Goal: Task Accomplishment & Management: Use online tool/utility

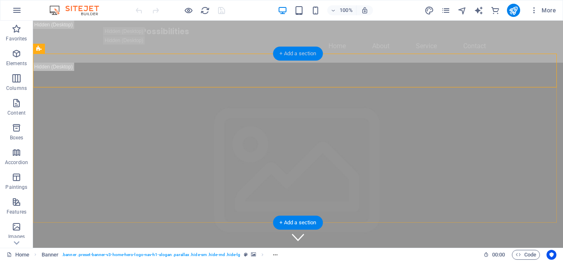
click at [298, 55] on font "+ Add a section" at bounding box center [298, 53] width 37 height 6
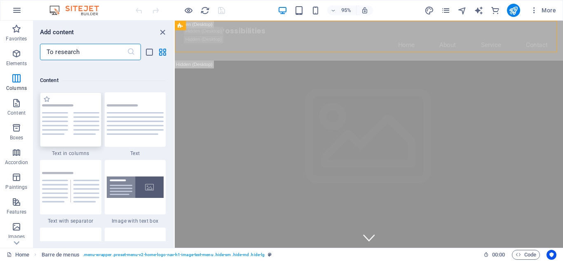
scroll to position [1434, 0]
click at [135, 212] on div at bounding box center [135, 188] width 61 height 54
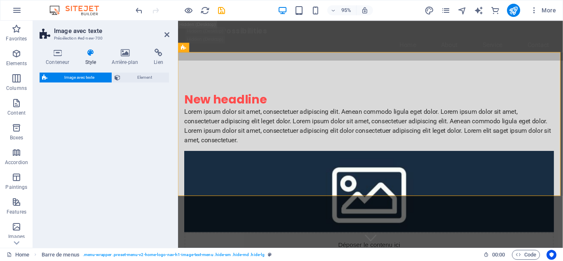
select select "rem"
select select "px"
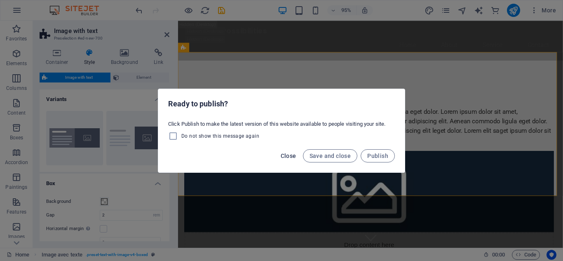
click at [289, 155] on font "Close" at bounding box center [289, 156] width 16 height 7
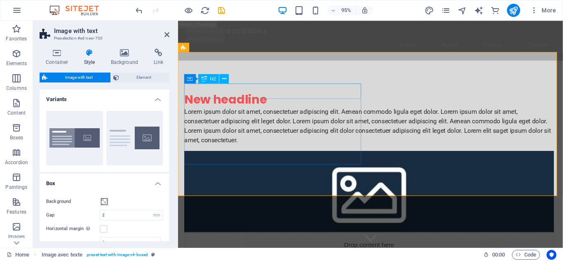
click at [276, 96] on div "New headline" at bounding box center [379, 104] width 389 height 16
click at [267, 96] on div "New headline" at bounding box center [379, 104] width 389 height 16
click at [267, 112] on div "Lorem ipsum dolor sit amet, consectetuer adipiscing elit. Aenean commodo ligula…" at bounding box center [379, 132] width 389 height 40
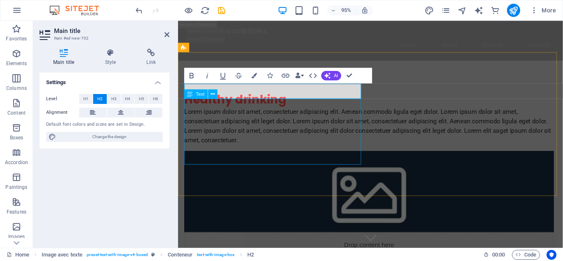
click at [318, 122] on div "Lorem ipsum dolor sit amet, consectetuer adipiscing elit. Aenean commodo ligula…" at bounding box center [379, 132] width 389 height 40
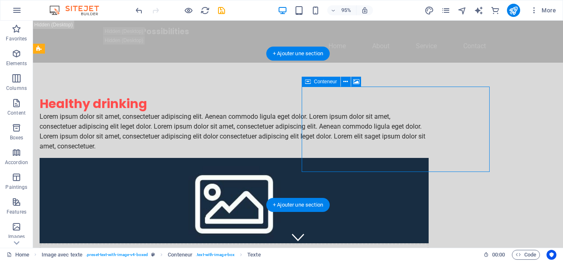
click at [173, 122] on div "Lorem ipsum dolor sit amet, consectetuer adipiscing elit. Aenean commodo ligula…" at bounding box center [234, 132] width 389 height 40
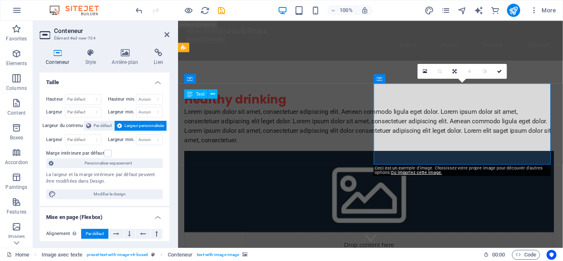
click at [308, 124] on div "Lorem ipsum dolor sit amet, consectetuer adipiscing elit. Aenean commodo ligula…" at bounding box center [379, 132] width 389 height 40
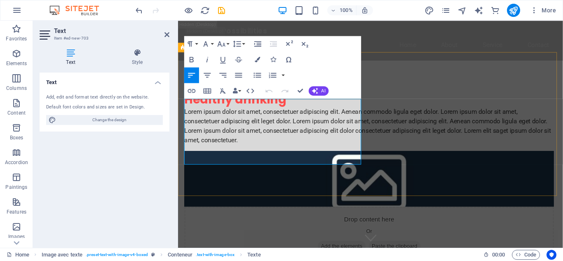
click at [308, 124] on font "Lorem ipsum dolor sit amet, consectetuer adipiscing elit. Aenean commodo ligula…" at bounding box center [378, 132] width 386 height 38
click at [341, 151] on p "Lorem ipsum dolor sit amet, consectetuer adipiscing elit. Aenean commodo ligula…" at bounding box center [379, 132] width 389 height 40
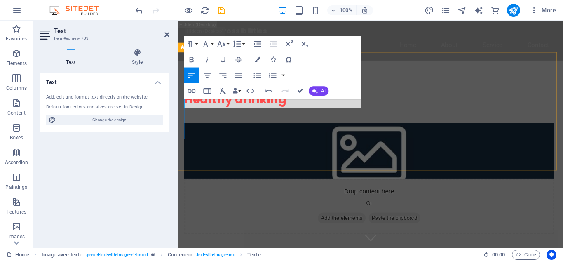
click at [186, 112] on p at bounding box center [379, 117] width 389 height 10
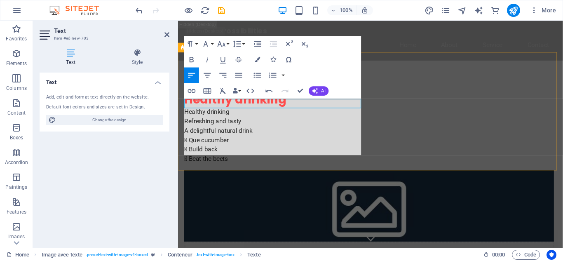
scroll to position [601, 3]
click at [390, 53] on div "Absolute Possibilities Home About Service Contact" at bounding box center [380, 42] width 405 height 42
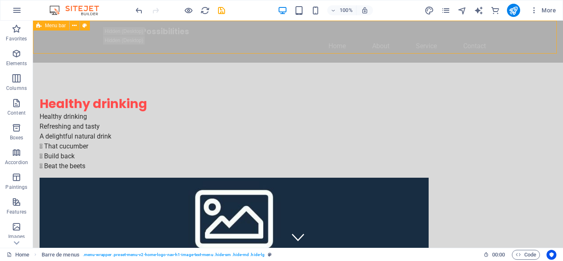
click at [148, 102] on div "Healthy drinking" at bounding box center [234, 104] width 389 height 16
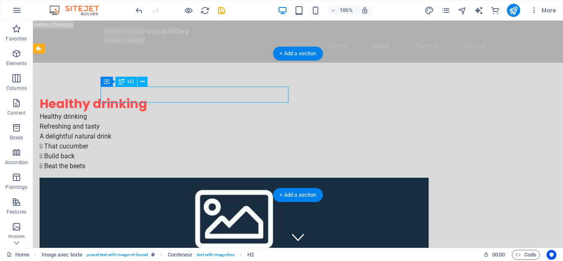
click at [150, 118] on div "Healthy drinking Refreshing and tasty A delightful natural drink  That cucumbe…" at bounding box center [234, 141] width 389 height 59
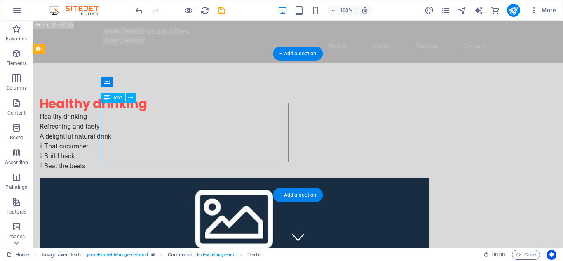
click at [150, 118] on div "Healthy drinking Refreshing and tasty A delightful natural drink  That cucumbe…" at bounding box center [234, 141] width 389 height 59
click at [147, 112] on div "Healthy drinking Refreshing and tasty A delightful natural drink  That cucumbe…" at bounding box center [234, 141] width 389 height 59
click at [148, 112] on div "Healthy drinking Refreshing and tasty A delightful natural drink  That cucumbe…" at bounding box center [234, 141] width 389 height 59
click at [163, 116] on div "Healthy drinking Refreshing and tasty A delightful natural drink  That cucumbe…" at bounding box center [234, 141] width 389 height 59
click at [158, 119] on div "Healthy drinking Refreshing and tasty A delightful natural drink  That cucumbe…" at bounding box center [234, 141] width 389 height 59
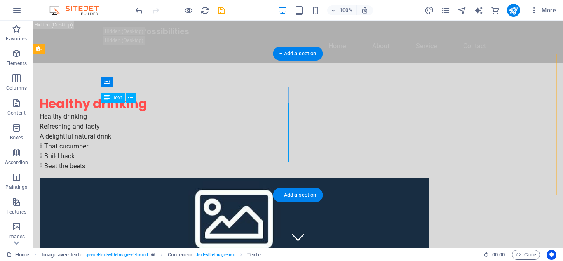
click at [158, 119] on div "Healthy drinking Refreshing and tasty A delightful natural drink  That cucumbe…" at bounding box center [234, 141] width 389 height 59
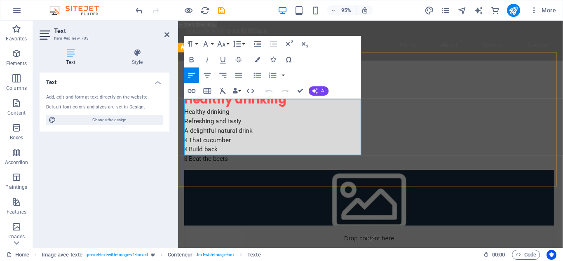
click at [232, 112] on p "Healthy drinking" at bounding box center [379, 117] width 389 height 10
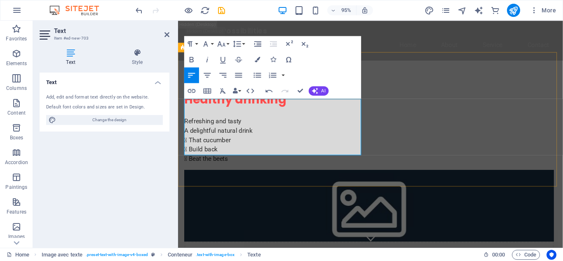
click at [185, 122] on font "Refreshing and tasty" at bounding box center [215, 126] width 60 height 8
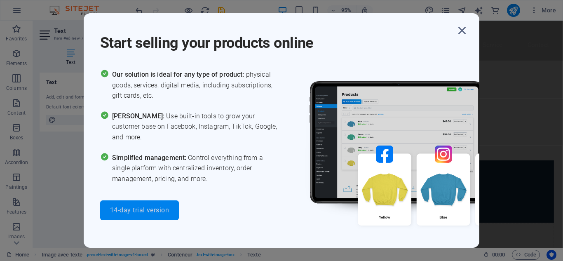
click at [167, 212] on font "14-day trial version" at bounding box center [139, 210] width 59 height 8
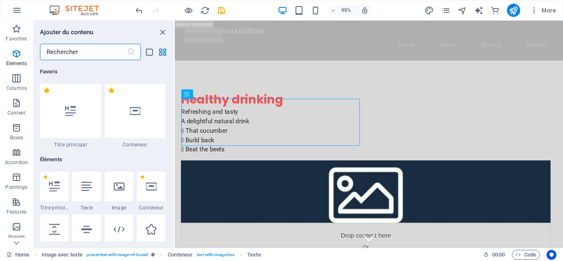
scroll to position [7948, 0]
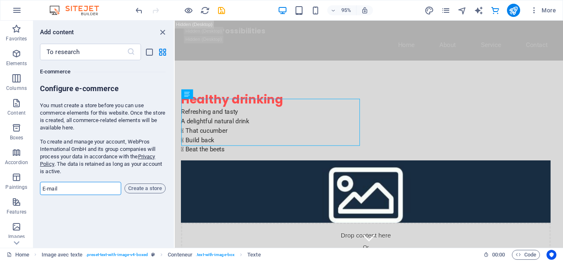
drag, startPoint x: 112, startPoint y: 191, endPoint x: 114, endPoint y: 210, distance: 18.7
click at [114, 210] on div "Favorites 1 Star Main title 1 Star Container Elements 1 Star Main title 1 Star …" at bounding box center [103, 150] width 141 height 181
type input "[EMAIL_ADDRESS][DOMAIN_NAME]"
click at [142, 188] on font "Create a store" at bounding box center [145, 188] width 34 height 6
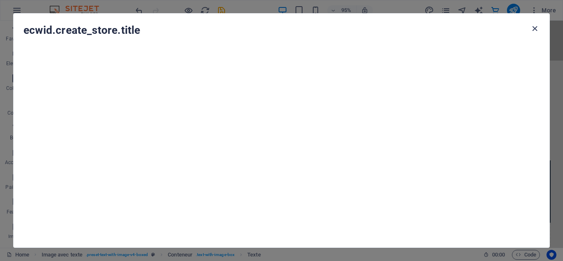
click at [537, 30] on icon "button" at bounding box center [534, 28] width 9 height 9
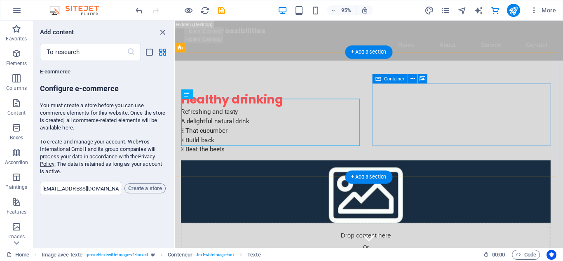
click at [483, 233] on div "Drop content here Or Add the elements Paste the clipboard" at bounding box center [375, 262] width 389 height 59
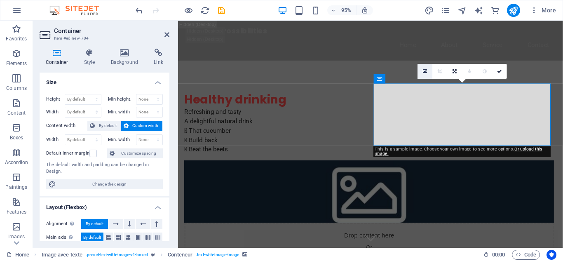
click at [426, 72] on icon at bounding box center [425, 70] width 5 height 5
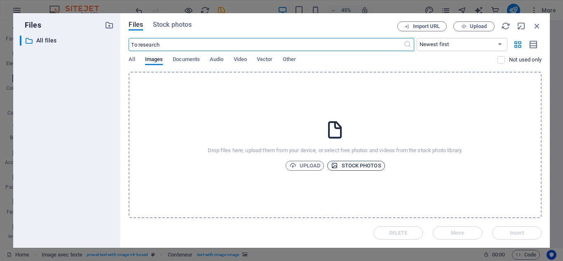
type input "d"
click at [148, 46] on input "juice" at bounding box center [266, 44] width 275 height 13
type input "j"
type input "juice"
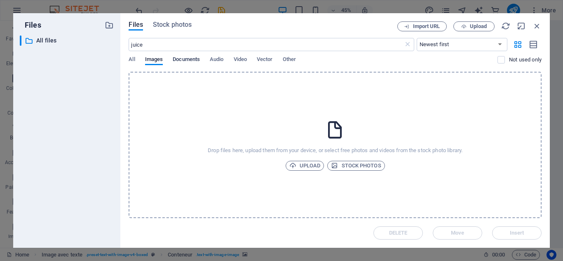
click at [188, 60] on font "Documents" at bounding box center [186, 59] width 27 height 6
click at [153, 58] on font "Images" at bounding box center [154, 59] width 18 height 6
click at [346, 163] on font "Stock photos" at bounding box center [362, 166] width 40 height 6
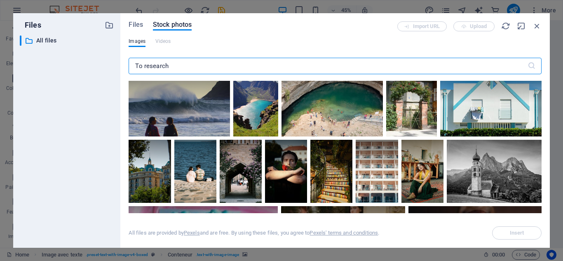
scroll to position [4077, 0]
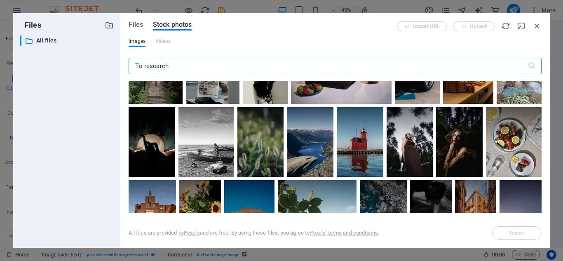
click at [291, 104] on div at bounding box center [341, 70] width 101 height 67
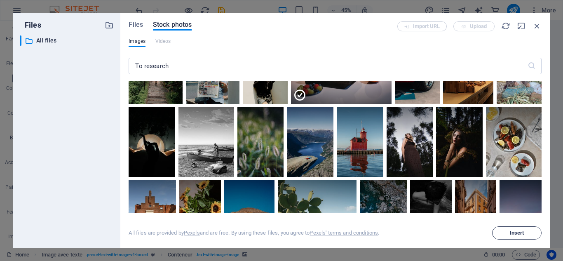
click at [526, 234] on span "Insert" at bounding box center [517, 233] width 42 height 5
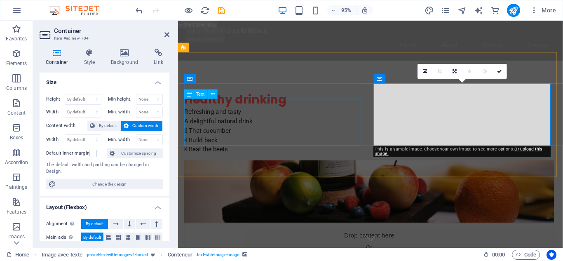
click at [201, 126] on div "Refreshing and tasty A delightful natural drink  That cucumber  Build back  …" at bounding box center [379, 136] width 389 height 49
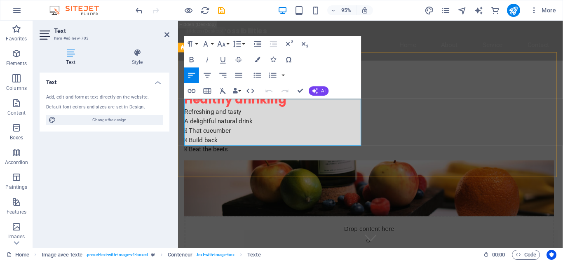
click at [202, 132] on font " That cucumber" at bounding box center [209, 136] width 49 height 8
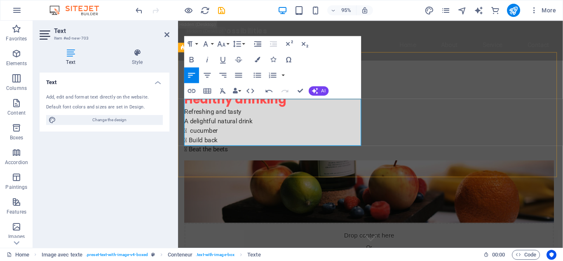
click at [246, 112] on p "Refreshing and tasty" at bounding box center [379, 117] width 389 height 10
click at [256, 122] on font "A delightful natural drink" at bounding box center [221, 126] width 72 height 8
click at [380, 160] on div "Healthy drinking Refreshing and tasty! A delightful natural drink!  cucumber …" at bounding box center [380, 194] width 405 height 262
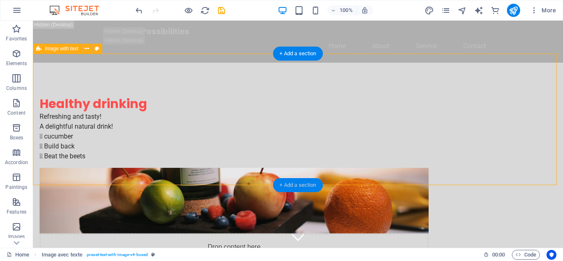
click at [297, 185] on font "+ Add a section" at bounding box center [298, 185] width 37 height 6
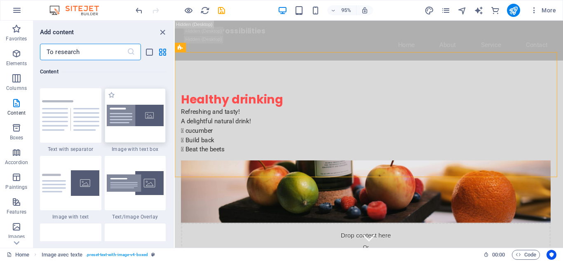
scroll to position [1509, 0]
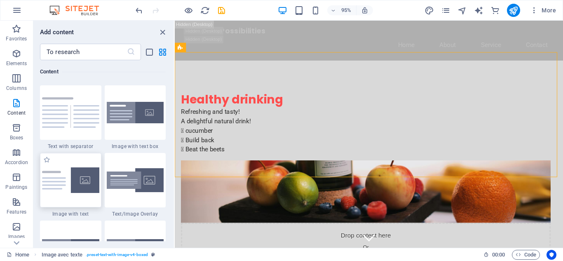
click at [82, 188] on img at bounding box center [70, 180] width 57 height 26
click at [175, 188] on div "Glissez et déposez l'élément de votre choix pour remplacer le contenu existant.…" at bounding box center [369, 134] width 389 height 227
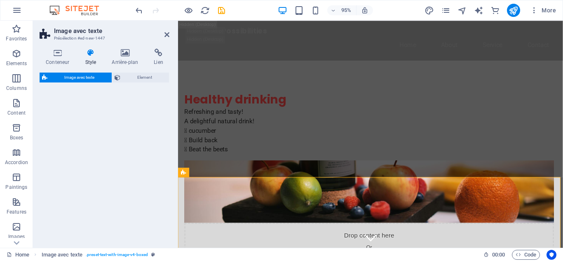
select select "rem"
select select "px"
select select "preset-text-with-image-v4-default"
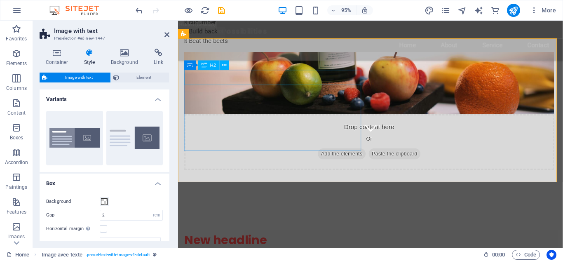
scroll to position [156, 0]
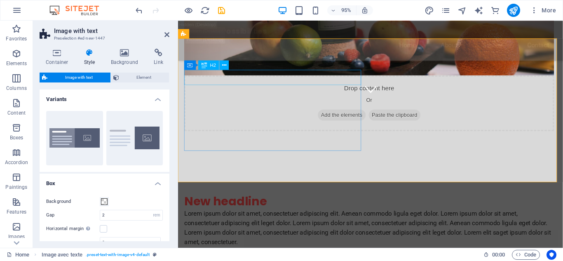
click at [283, 203] on div "New headline" at bounding box center [379, 211] width 389 height 16
click at [275, 203] on div "New headline" at bounding box center [379, 211] width 389 height 16
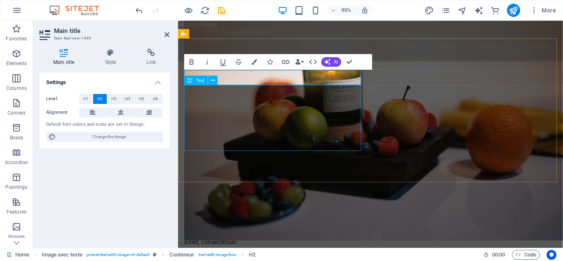
click at [341, 219] on div "Lorem ipsum dolor sit amet, consectetuer adipiscing elit. Aenean commodo ligula…" at bounding box center [379, 239] width 389 height 40
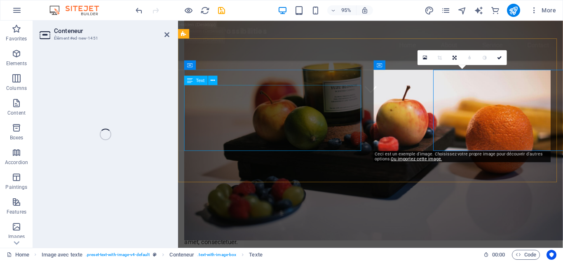
click at [341, 219] on div "Lorem ipsum dolor sit amet, consectetuer adipiscing elit. Aenean commodo ligula…" at bounding box center [379, 239] width 389 height 40
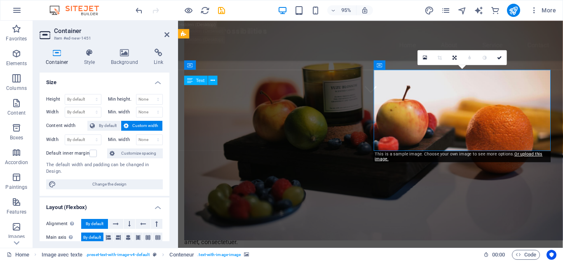
click at [340, 219] on div "Lorem ipsum dolor sit amet, consectetuer adipiscing elit. Aenean commodo ligula…" at bounding box center [379, 239] width 389 height 40
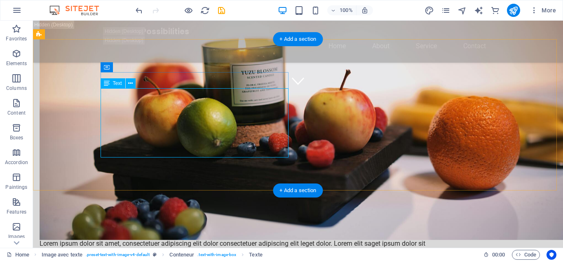
click at [205, 219] on div "Lorem ipsum dolor sit amet, consectetuer adipiscing elit. Aenean commodo ligula…" at bounding box center [234, 239] width 389 height 40
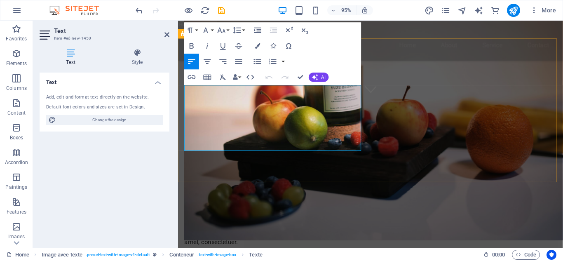
click at [339, 219] on p "Lorem ipsum dolor sit amet, consectetuer adipiscing elit. Aenean commodo ligula…" at bounding box center [379, 239] width 389 height 40
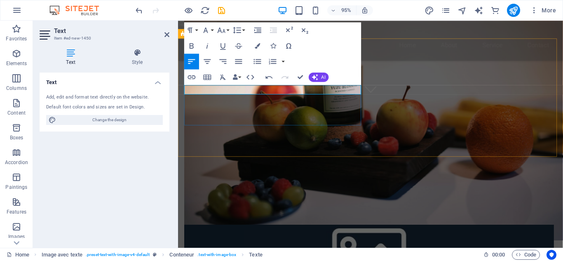
click at [185, 219] on p at bounding box center [379, 224] width 389 height 10
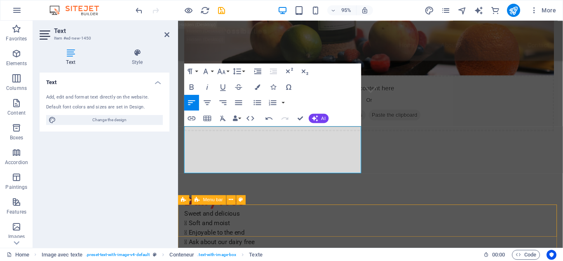
scroll to position [113, 0]
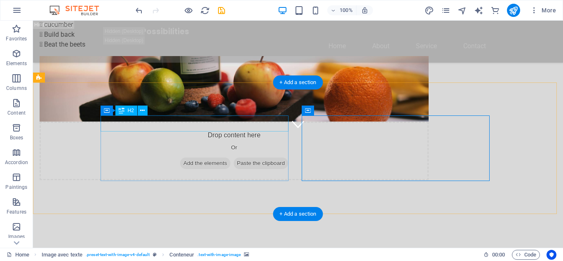
click at [169, 246] on div "Dairy Free" at bounding box center [234, 254] width 389 height 16
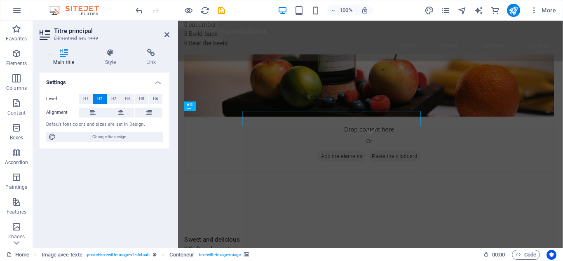
click at [169, 122] on div "Level H1 H2 H3 H4 H5 H6 Alignment Default font colors and sizes are set in Desi…" at bounding box center [105, 117] width 130 height 61
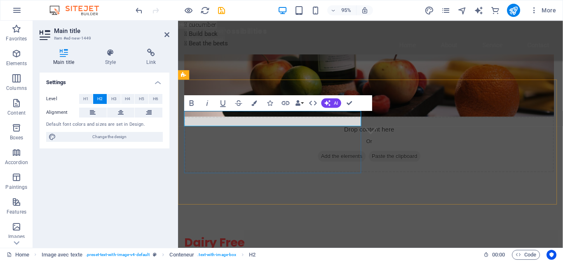
click at [250, 246] on h2 "Dairy Free" at bounding box center [379, 254] width 389 height 16
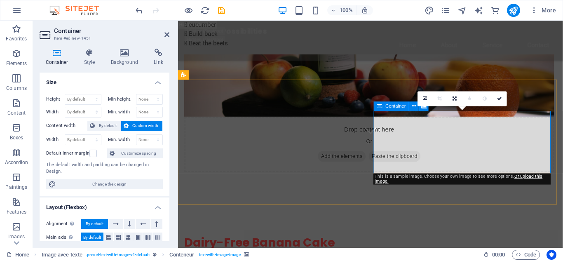
click at [424, 99] on icon at bounding box center [425, 98] width 5 height 5
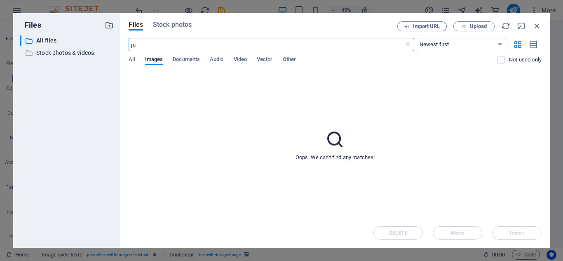
type input "j"
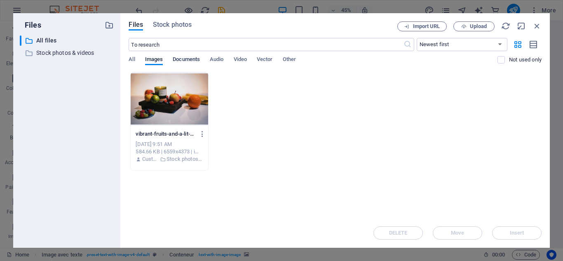
click at [195, 61] on font "Documents" at bounding box center [186, 59] width 27 height 6
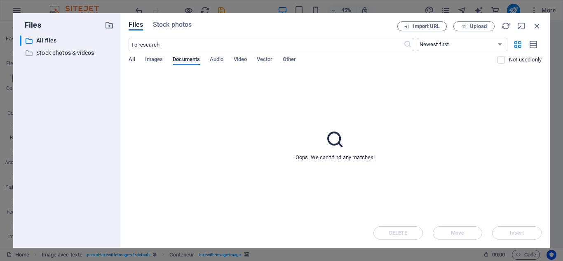
click at [132, 57] on font "All" at bounding box center [132, 59] width 6 height 6
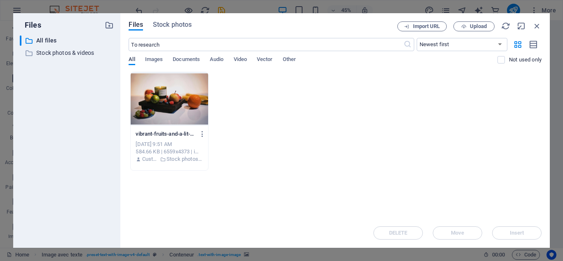
click at [132, 57] on font "All" at bounding box center [132, 59] width 6 height 6
click at [77, 51] on font "Stock photos & videos" at bounding box center [65, 52] width 58 height 7
click at [29, 53] on icon at bounding box center [27, 53] width 8 height 8
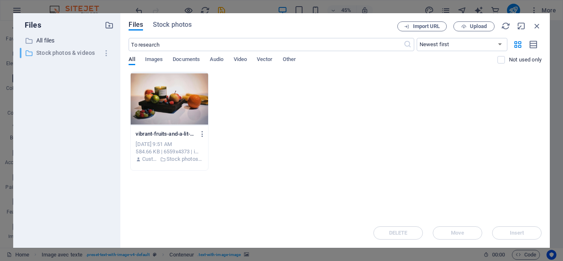
click at [29, 53] on icon at bounding box center [29, 53] width 8 height 8
click at [29, 53] on icon at bounding box center [27, 53] width 8 height 8
click at [52, 54] on font "Stock photos & videos" at bounding box center [65, 52] width 59 height 7
click at [52, 54] on input "Stock photos & videos" at bounding box center [68, 53] width 66 height 10
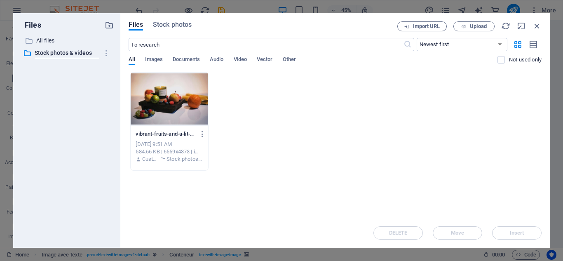
click at [304, 94] on div "vibrant-fruits-and-a-lit-yuzu-blossom-candle-create-a-cozy-still-life-ptMtJ9SBF…" at bounding box center [335, 121] width 413 height 99
click at [158, 61] on font "Images" at bounding box center [154, 59] width 18 height 6
click at [351, 120] on div "vibrant-fruits-and-a-lit-yuzu-blossom-candle-create-a-cozy-still-life-ptMtJ9SBF…" at bounding box center [335, 121] width 413 height 99
click at [474, 25] on font "Upload" at bounding box center [478, 26] width 17 height 6
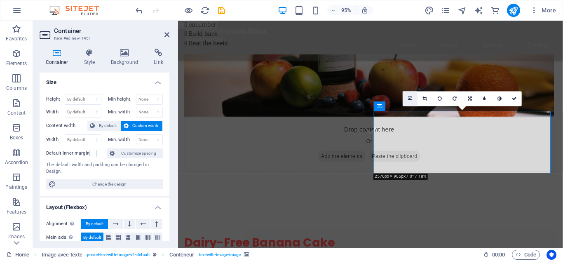
click at [411, 100] on icon at bounding box center [410, 98] width 5 height 5
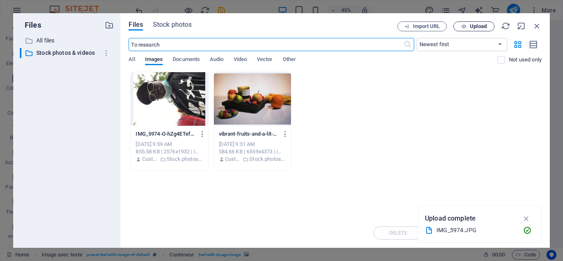
click at [479, 25] on font "Upload" at bounding box center [478, 26] width 17 height 6
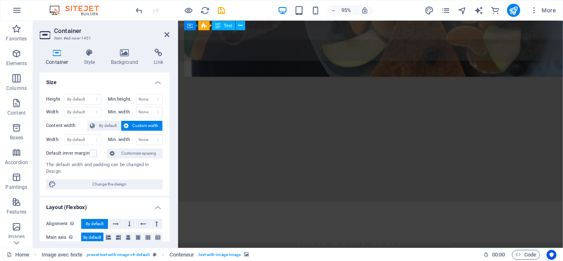
scroll to position [672, 0]
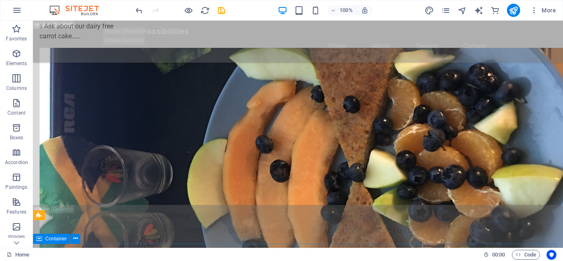
scroll to position [457, 0]
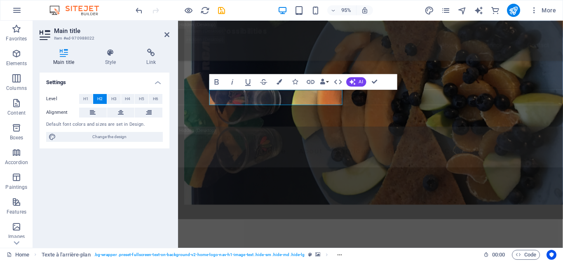
scroll to position [429, 0]
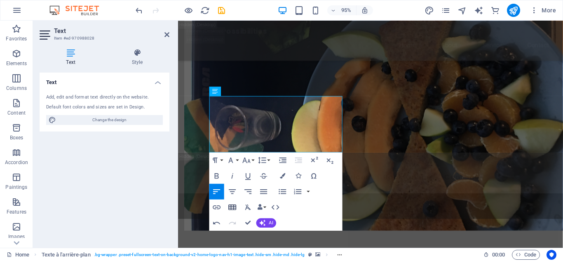
scroll to position [1826, 1]
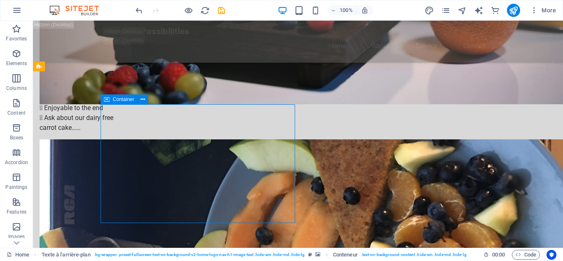
scroll to position [425, 0]
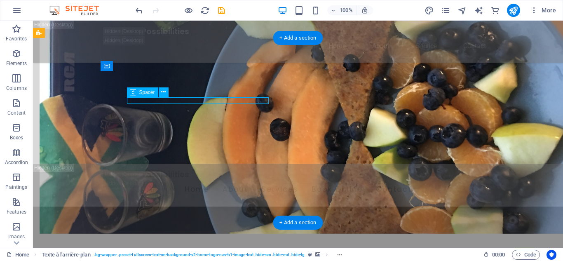
select select "px"
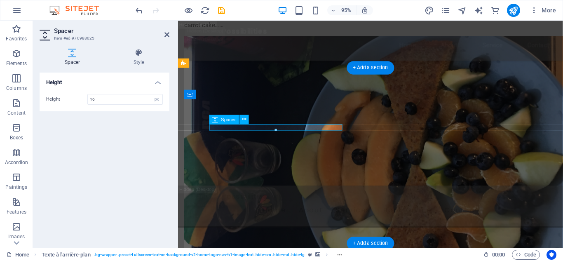
scroll to position [393, 0]
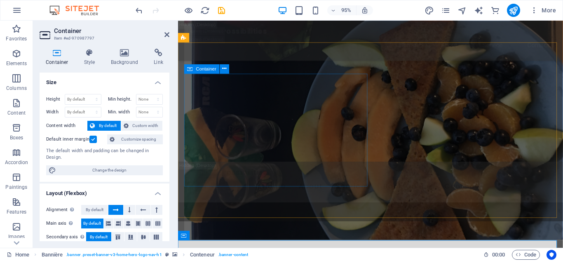
scroll to position [446, 0]
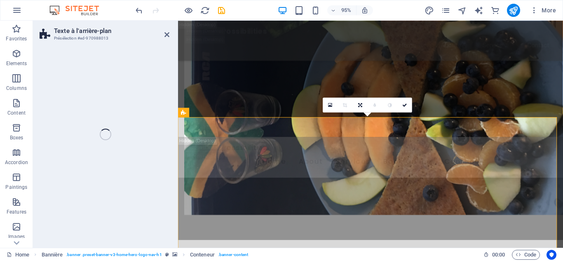
scroll to position [341, 0]
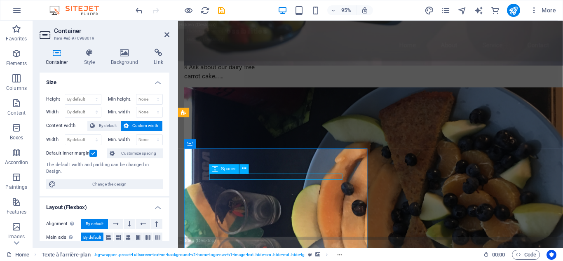
select select "px"
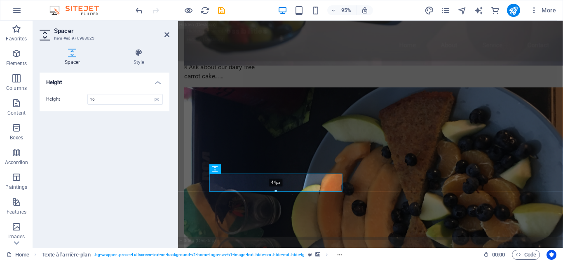
drag, startPoint x: 276, startPoint y: 180, endPoint x: 102, endPoint y: 181, distance: 173.2
type input "44"
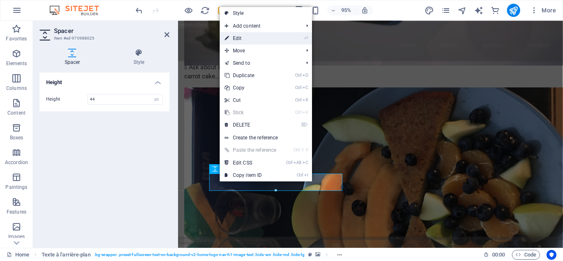
click at [238, 37] on font "Edit" at bounding box center [237, 38] width 9 height 6
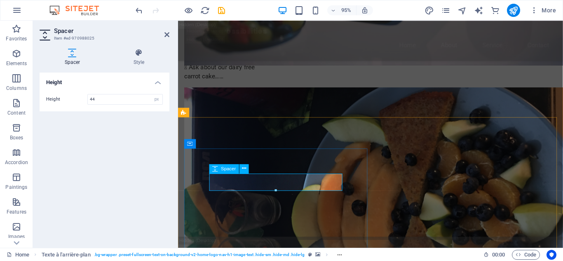
click at [227, 188] on font "Text" at bounding box center [225, 185] width 9 height 5
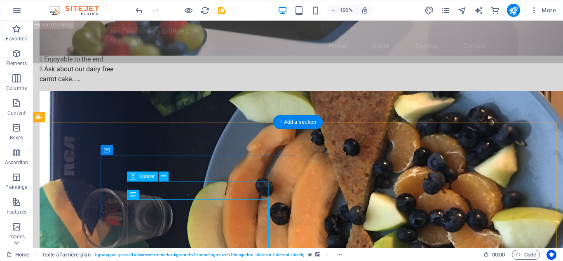
select select "px"
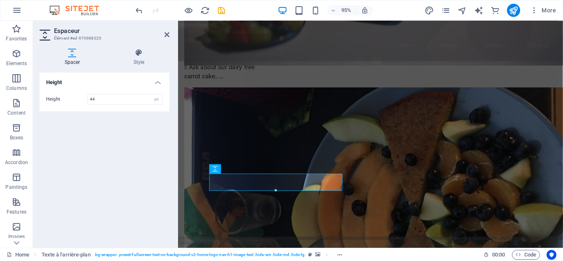
click at [137, 190] on div "Height Height 44 px rem vh vw" at bounding box center [105, 157] width 130 height 169
click at [160, 82] on h4 "Height" at bounding box center [105, 80] width 130 height 15
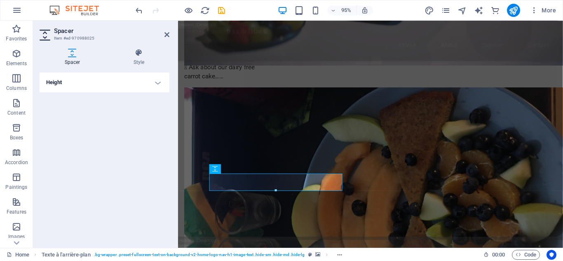
click at [160, 82] on h4 "Height" at bounding box center [105, 83] width 130 height 20
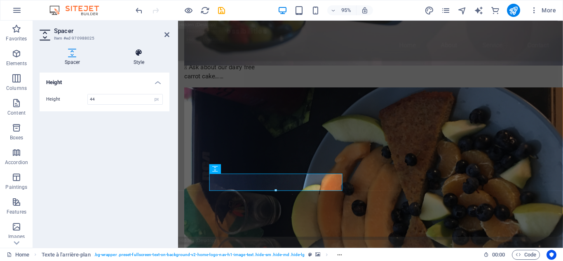
click at [140, 58] on h4 "Style" at bounding box center [138, 57] width 61 height 17
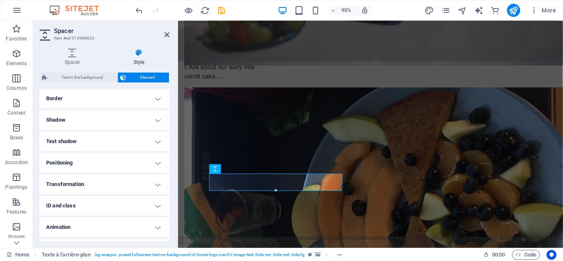
scroll to position [187, 0]
click at [158, 141] on h4 "Text shadow" at bounding box center [105, 141] width 130 height 20
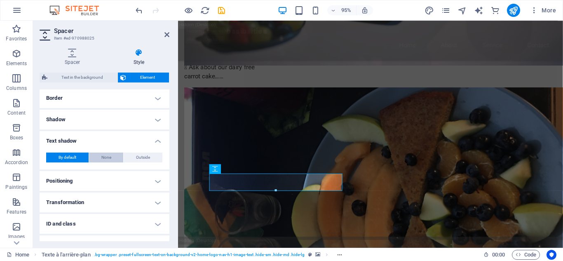
click at [108, 160] on font "None" at bounding box center [106, 157] width 10 height 5
click at [155, 143] on h4 "Text shadow" at bounding box center [105, 138] width 130 height 15
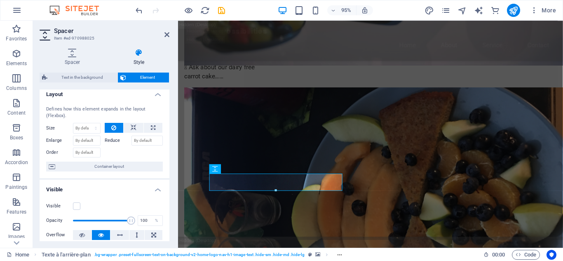
scroll to position [0, 0]
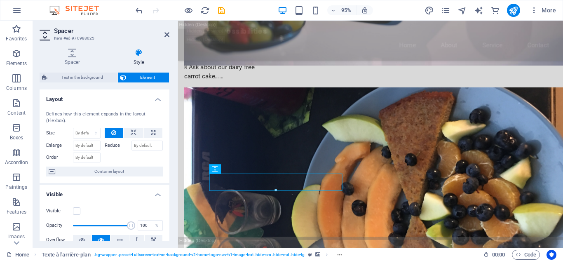
drag, startPoint x: 271, startPoint y: 188, endPoint x: 250, endPoint y: 191, distance: 20.4
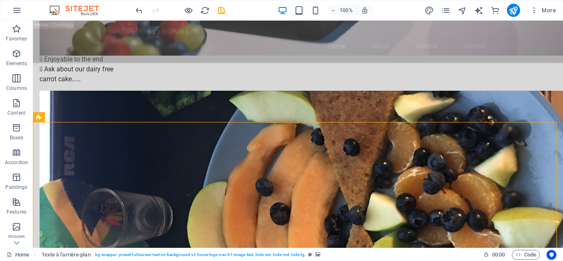
click at [139, 9] on icon "undo" at bounding box center [138, 10] width 9 height 9
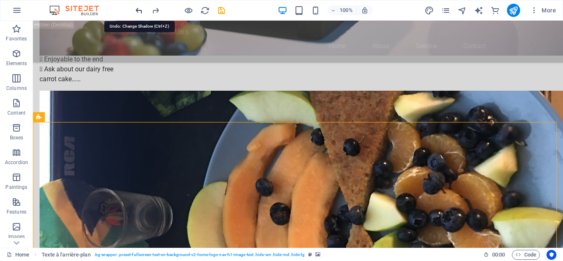
click at [139, 9] on icon "undo" at bounding box center [138, 10] width 9 height 9
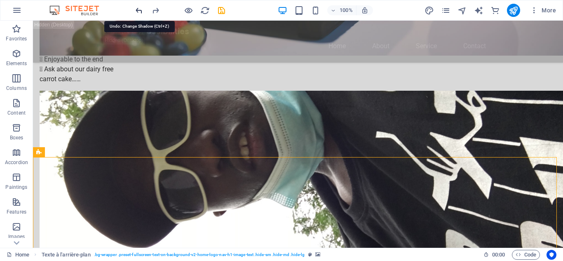
scroll to position [127, 0]
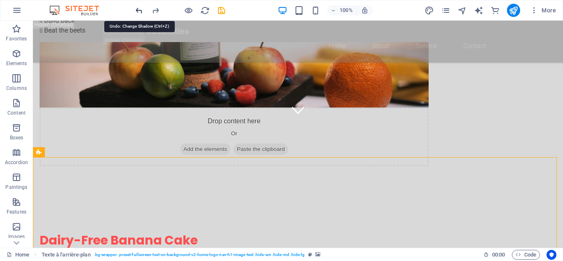
click at [139, 9] on icon "undo" at bounding box center [138, 10] width 9 height 9
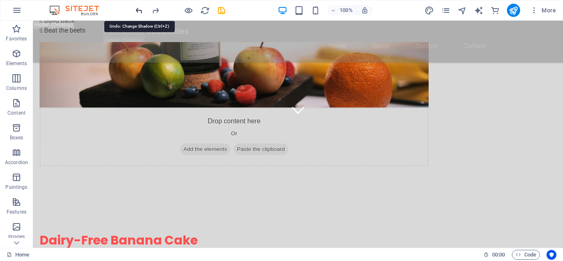
scroll to position [157, 0]
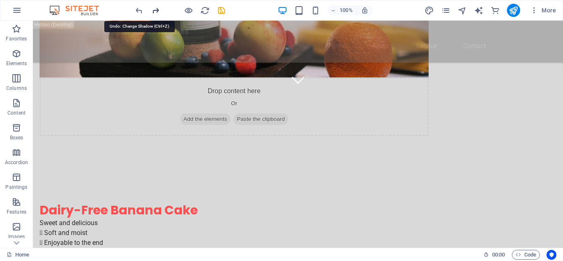
click at [151, 12] on icon "redo" at bounding box center [155, 10] width 9 height 9
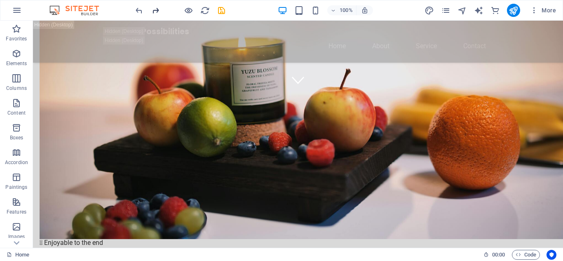
click at [157, 11] on icon "redo" at bounding box center [155, 10] width 9 height 9
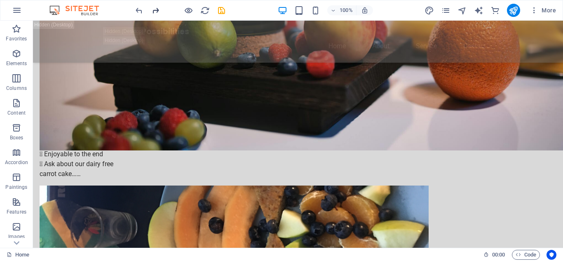
click at [157, 11] on icon "redo" at bounding box center [155, 10] width 9 height 9
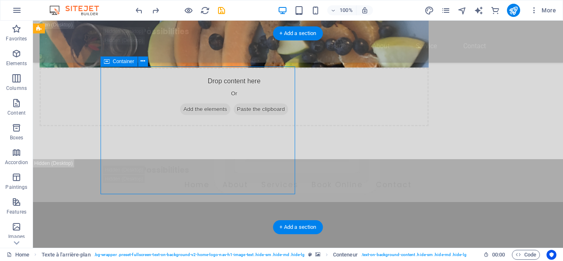
click at [203, 53] on div "Absolute Possibilities Home About Service Contact" at bounding box center [298, 42] width 530 height 42
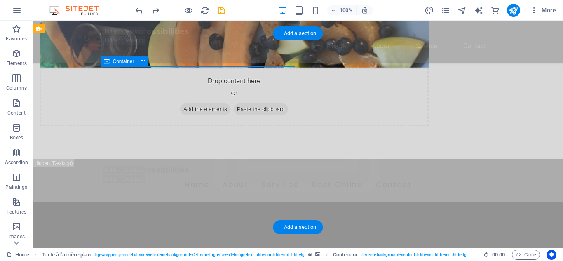
select select "header"
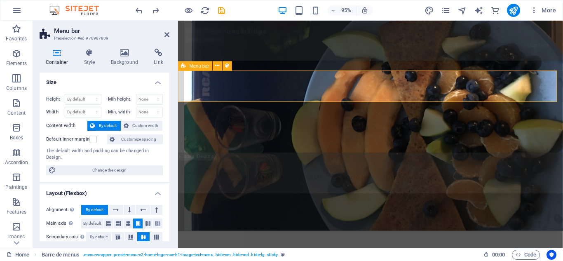
scroll to position [377, 0]
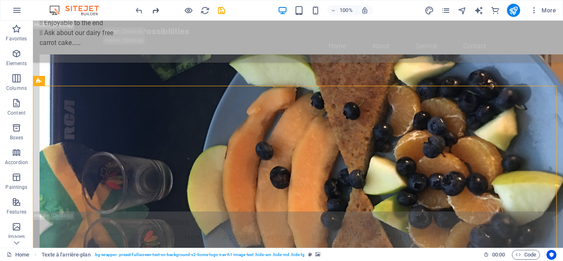
click at [157, 9] on icon "redo" at bounding box center [155, 10] width 9 height 9
click at [157, 14] on icon "redo" at bounding box center [155, 10] width 9 height 9
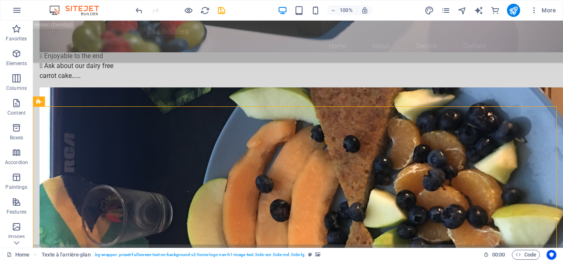
scroll to position [356, 0]
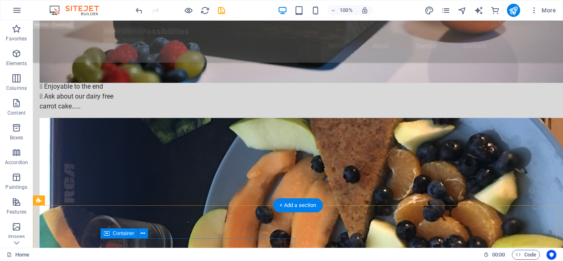
scroll to position [291, 0]
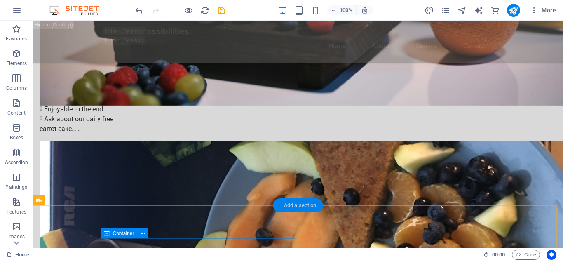
click at [301, 205] on font "+ Add a section" at bounding box center [298, 205] width 37 height 6
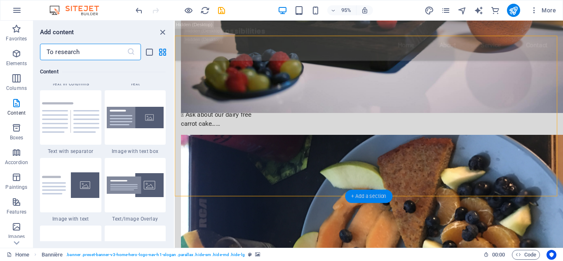
scroll to position [1506, 0]
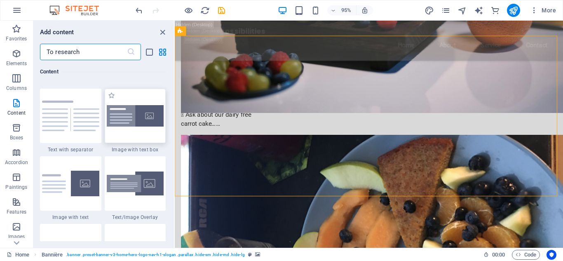
click at [141, 117] on img at bounding box center [135, 116] width 57 height 22
click at [175, 117] on div "H2 Banner Container Spacer H3 Bannière Menu bar Menu Menu bar Menu Banner Conta…" at bounding box center [369, 134] width 389 height 227
click at [175, 128] on div "H2 Banner Container Spacer H3 Bannière Menu bar Menu Menu bar Menu Banner Conta…" at bounding box center [369, 134] width 389 height 227
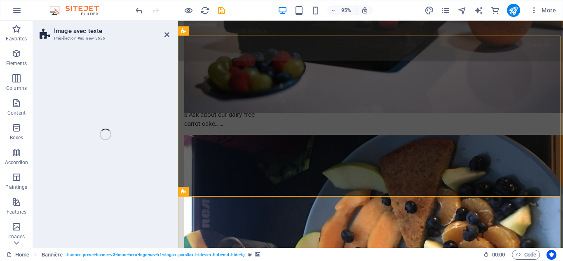
click at [128, 128] on div "Image avec texte Présélection #ed-new-3636 Glissez et déposez l'élément de votr…" at bounding box center [298, 134] width 530 height 227
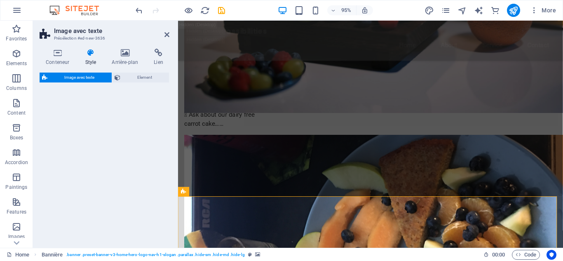
select select "rem"
select select "px"
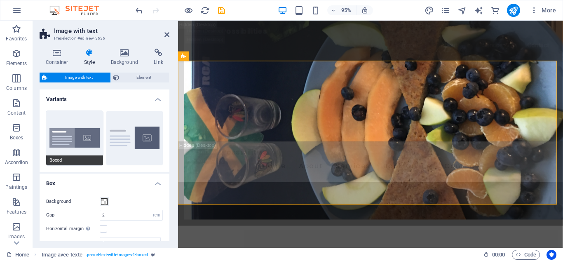
scroll to position [400, 0]
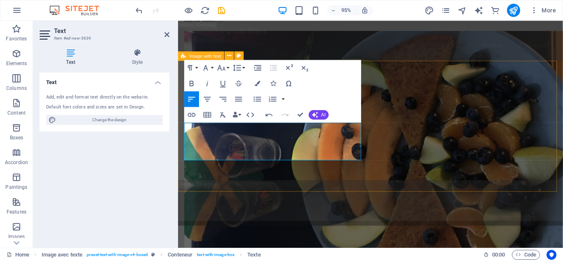
scroll to position [1645, 1]
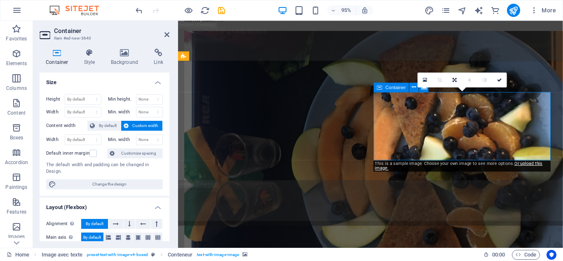
click at [427, 80] on icon at bounding box center [425, 79] width 5 height 5
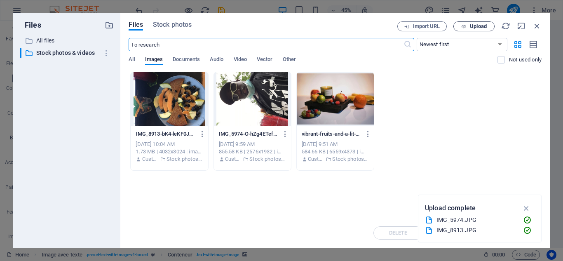
click at [477, 26] on font "Upload" at bounding box center [478, 26] width 17 height 6
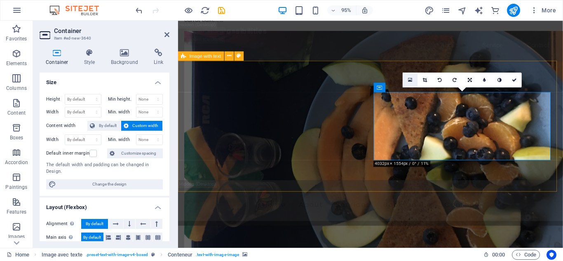
click at [410, 80] on icon at bounding box center [410, 79] width 5 height 5
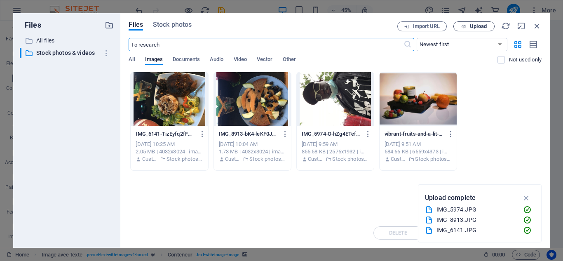
click at [474, 25] on font "Upload" at bounding box center [478, 26] width 17 height 6
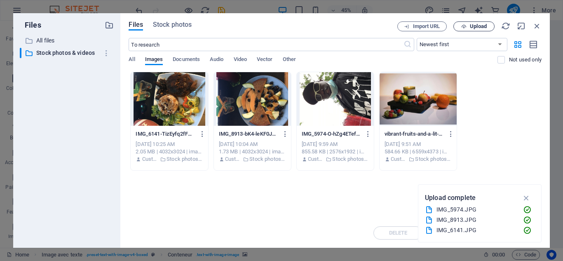
click at [471, 25] on font "Upload" at bounding box center [478, 26] width 17 height 6
click at [474, 25] on font "Upload" at bounding box center [478, 26] width 17 height 6
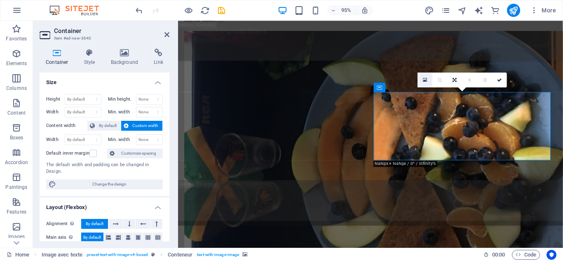
click at [426, 83] on link at bounding box center [425, 79] width 15 height 15
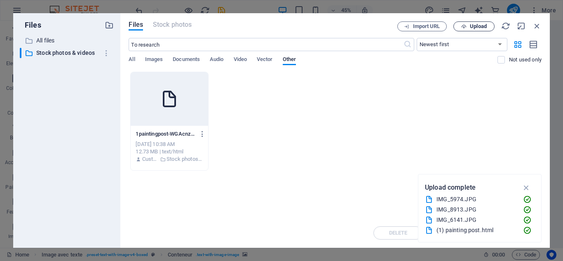
click at [482, 27] on font "Upload" at bounding box center [478, 26] width 17 height 6
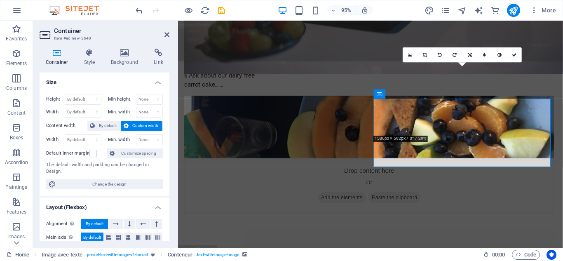
scroll to position [430, 0]
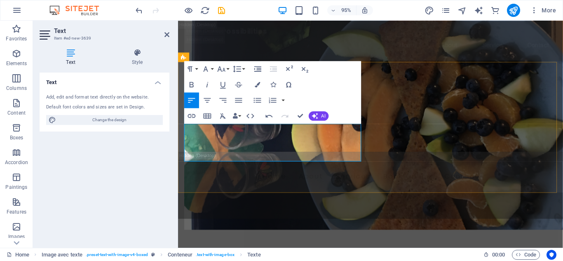
scroll to position [399, 0]
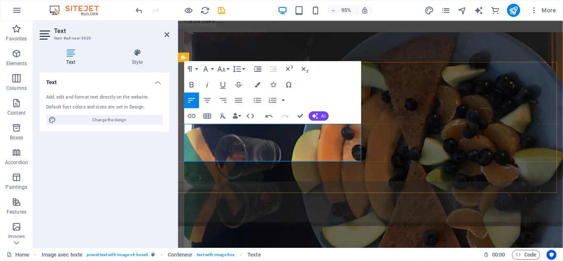
click at [322, 115] on font "AI" at bounding box center [324, 115] width 4 height 5
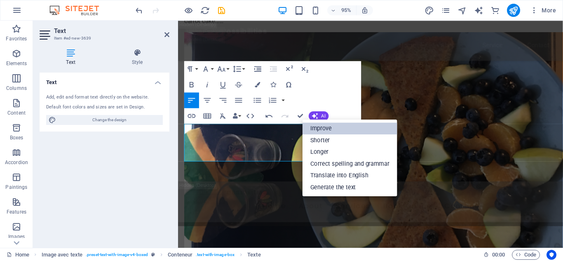
click at [323, 129] on font "Improve" at bounding box center [321, 128] width 21 height 7
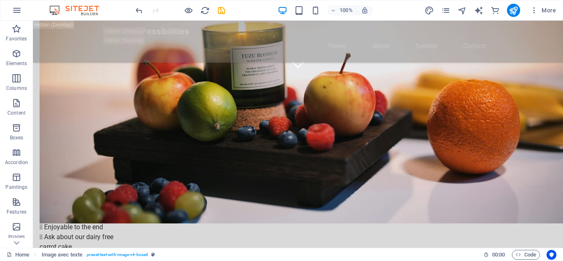
scroll to position [135, 0]
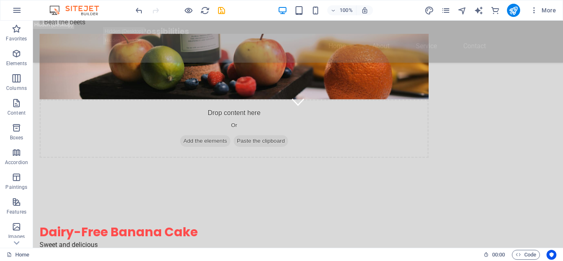
click at [144, 240] on div "Sweet and delicious  Soft and moist  Enjoyable to the end  Ask about our dai…" at bounding box center [234, 264] width 389 height 49
click at [143, 240] on div "Sweet and delicious  Soft and moist  Enjoyable to the end  Ask about our dai…" at bounding box center [234, 264] width 389 height 49
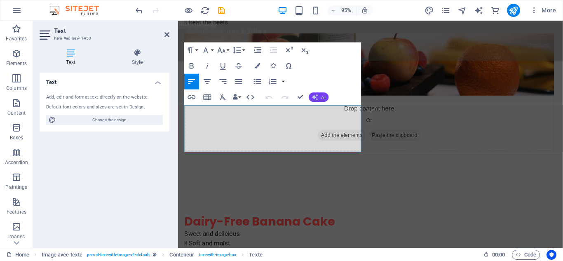
click at [324, 99] on font "AI" at bounding box center [324, 96] width 4 height 5
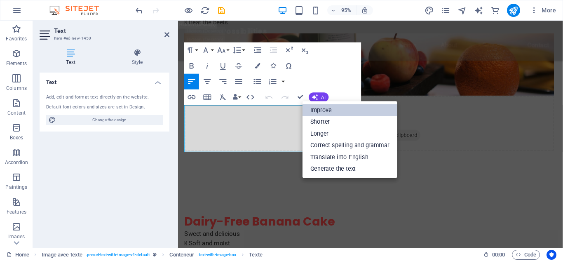
click at [323, 113] on font "Improve" at bounding box center [321, 109] width 21 height 7
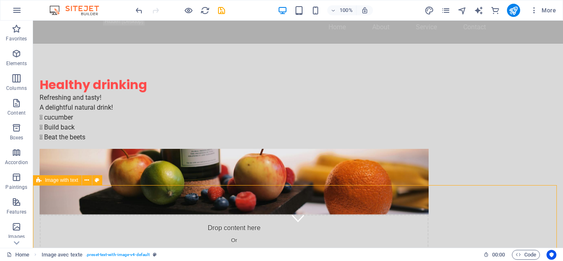
scroll to position [0, 0]
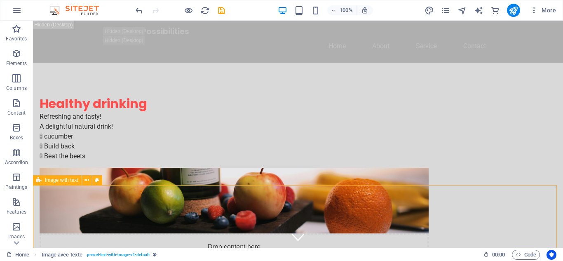
click at [147, 134] on div "Refreshing and tasty! A delightful natural drink!  cucumber  Build back  Bea…" at bounding box center [234, 136] width 389 height 49
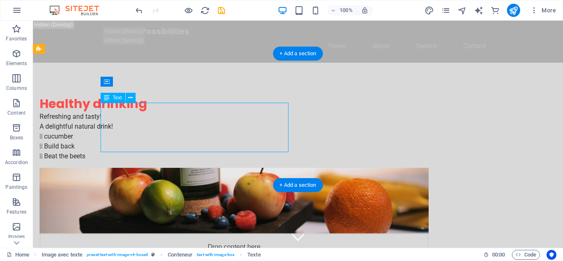
click at [186, 134] on div "Refreshing and tasty! A delightful natural drink!  cucumber  Build back  Bea…" at bounding box center [234, 136] width 389 height 49
click at [183, 129] on div "Refreshing and tasty! A delightful natural drink!  cucumber  Build back  Bea…" at bounding box center [234, 136] width 389 height 49
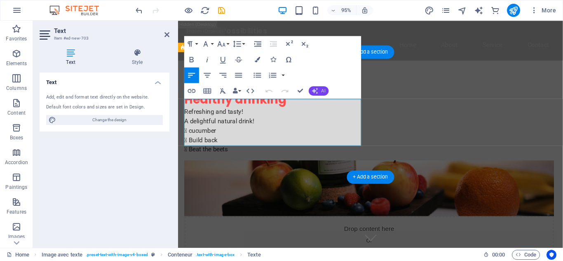
click at [324, 92] on font "AI" at bounding box center [324, 90] width 4 height 5
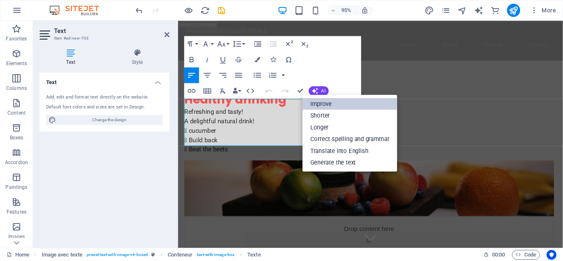
click at [330, 105] on font "Improve" at bounding box center [321, 103] width 21 height 7
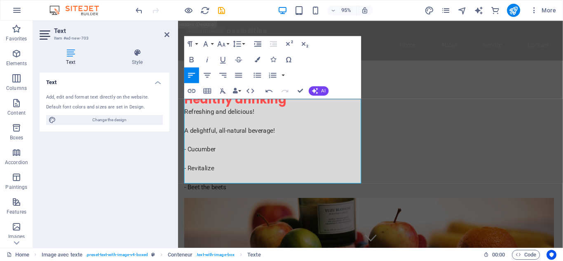
click at [391, 65] on div "Healthy drinking Refreshing and delicious! A delightful, all-natural beverage! …" at bounding box center [380, 234] width 405 height 342
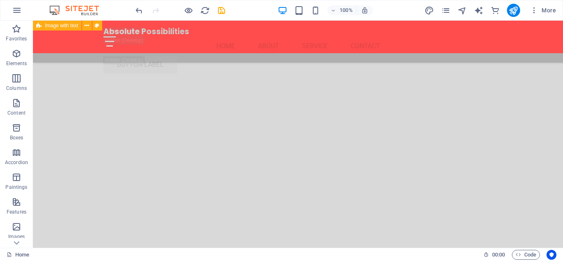
scroll to position [1729, 0]
click at [545, 17] on div "100% More" at bounding box center [281, 10] width 563 height 20
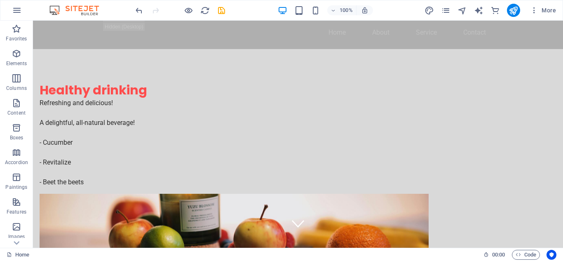
scroll to position [0, 0]
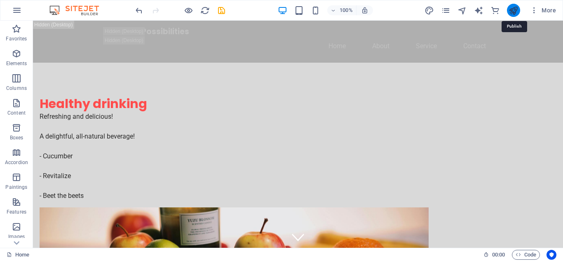
click at [512, 10] on icon "publish" at bounding box center [513, 10] width 9 height 9
checkbox input "false"
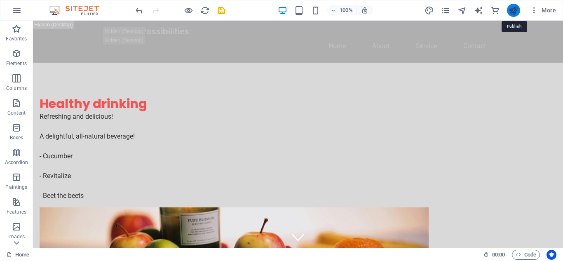
checkbox input "false"
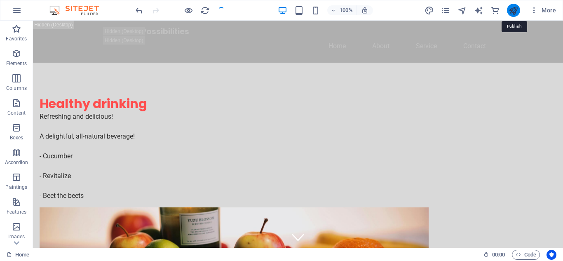
checkbox input "false"
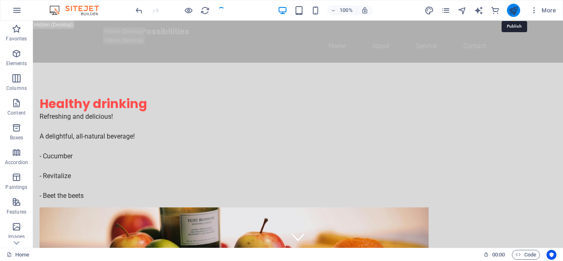
checkbox input "false"
